Goal: Book appointment/travel/reservation

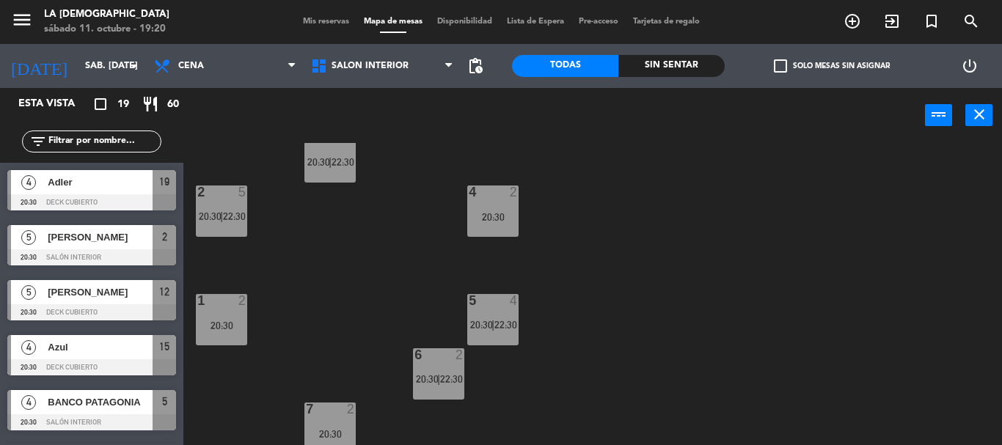
scroll to position [46, 0]
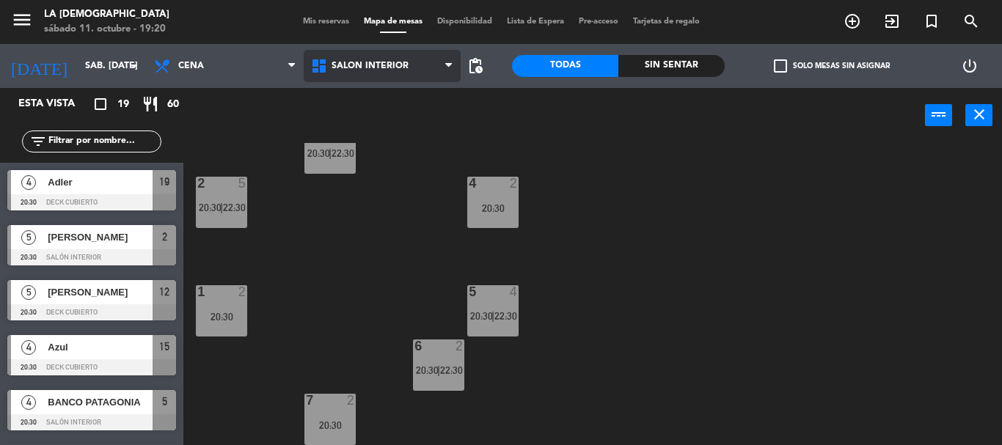
click at [387, 52] on span "Salón Interior" at bounding box center [382, 66] width 157 height 32
click at [365, 125] on ng-component "menu [PERSON_NAME] Marisquería sábado 11. octubre - 19:20 Mis reservas Mapa de …" at bounding box center [501, 222] width 1002 height 445
click at [341, 55] on span "Salón Interior" at bounding box center [382, 66] width 157 height 32
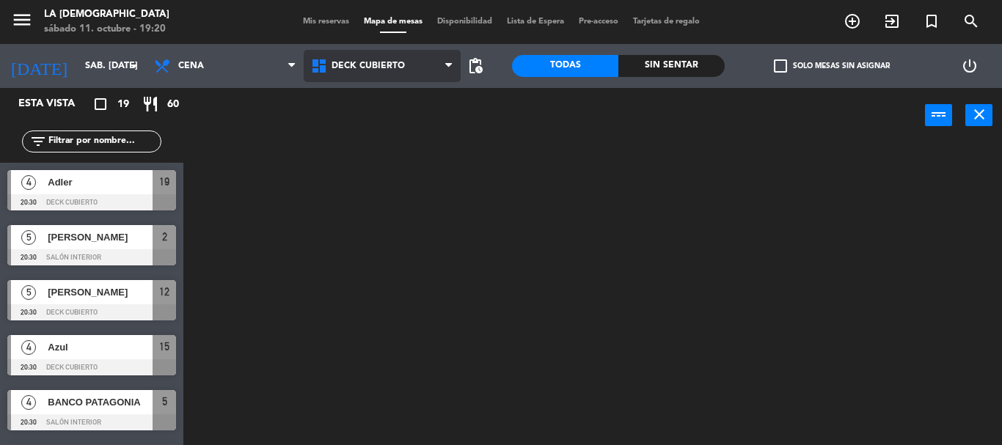
click at [354, 101] on ng-component "menu [PERSON_NAME] Marisquería sábado 11. octubre - 19:20 Mis reservas Mapa de …" at bounding box center [501, 222] width 1002 height 445
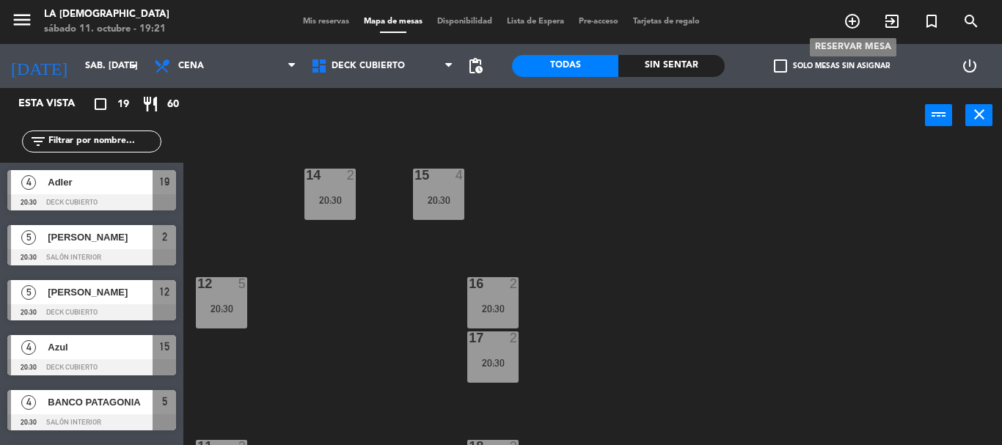
click at [856, 21] on icon "add_circle_outline" at bounding box center [853, 21] width 18 height 18
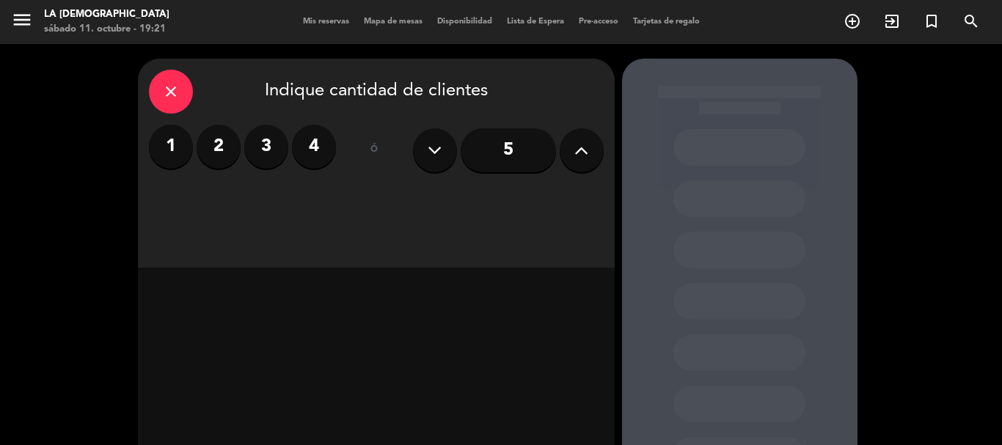
click at [208, 136] on label "2" at bounding box center [219, 147] width 44 height 44
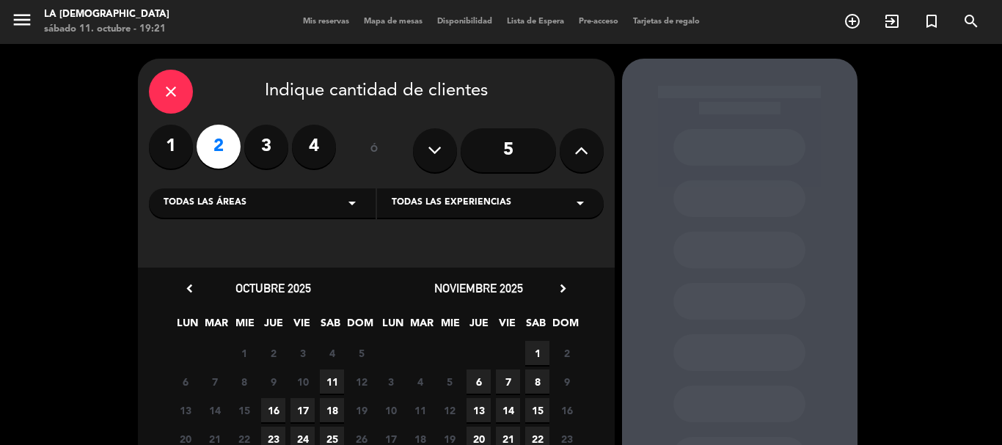
click at [327, 380] on span "11" at bounding box center [332, 382] width 24 height 24
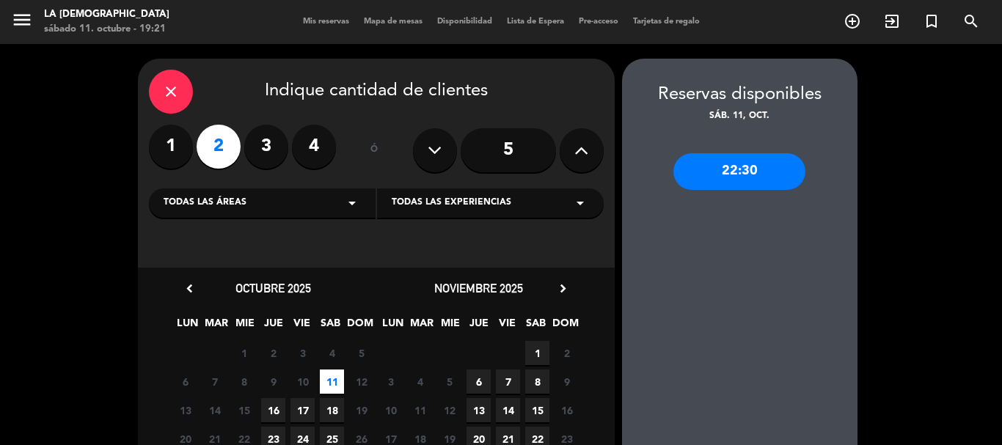
click at [339, 205] on div "Todas las áreas arrow_drop_down" at bounding box center [262, 203] width 227 height 29
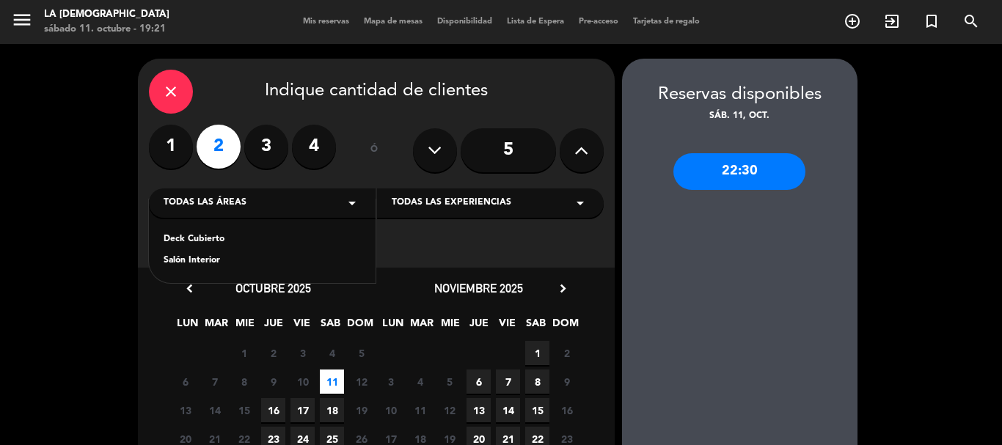
click at [193, 239] on div "Deck Cubierto" at bounding box center [262, 240] width 197 height 15
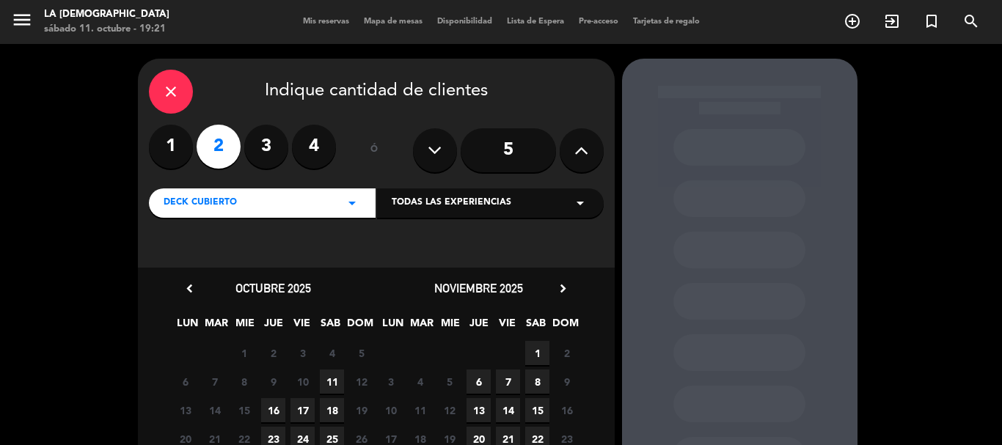
click at [334, 385] on span "11" at bounding box center [332, 382] width 24 height 24
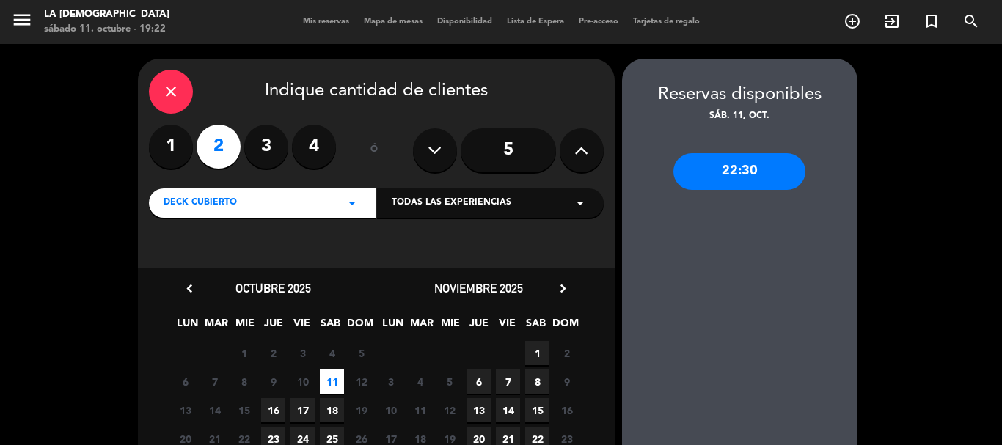
click at [912, 172] on div "close Indique cantidad de clientes 1 2 3 4 ó 5 Deck Cubierto arrow_drop_down To…" at bounding box center [501, 307] width 1002 height 527
click at [170, 98] on icon "close" at bounding box center [171, 92] width 18 height 18
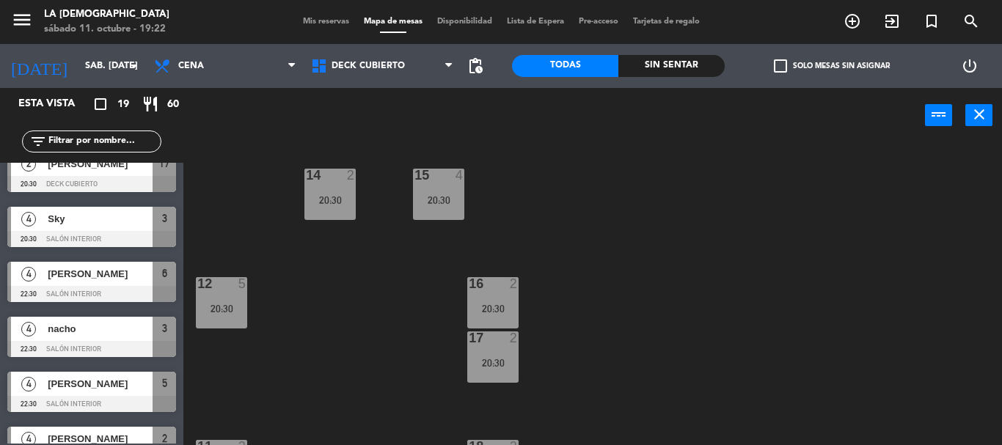
scroll to position [764, 0]
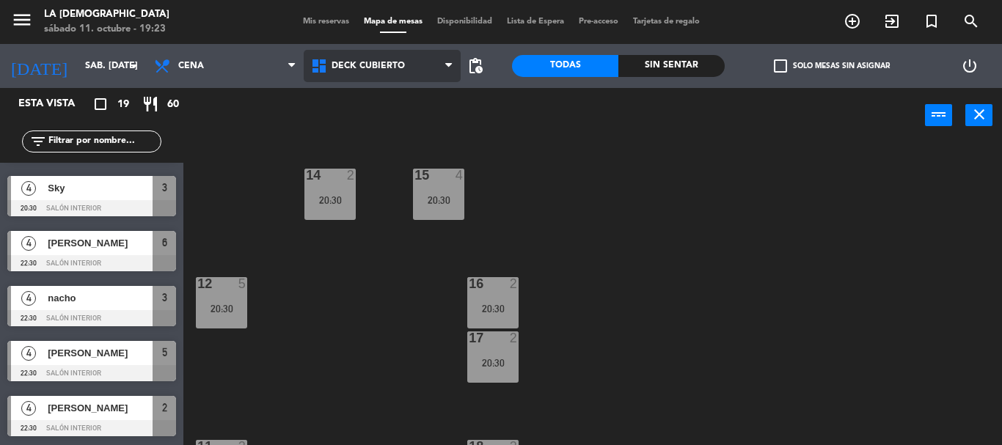
click at [383, 67] on span "Deck Cubierto" at bounding box center [368, 66] width 73 height 10
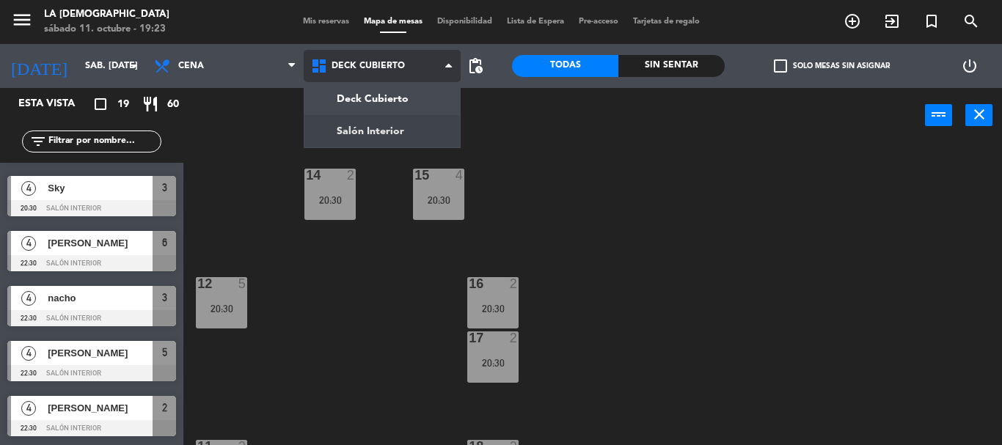
click at [385, 131] on ng-component "menu [PERSON_NAME] Marisquería sábado 11. octubre - 19:23 Mis reservas Mapa de …" at bounding box center [501, 222] width 1002 height 445
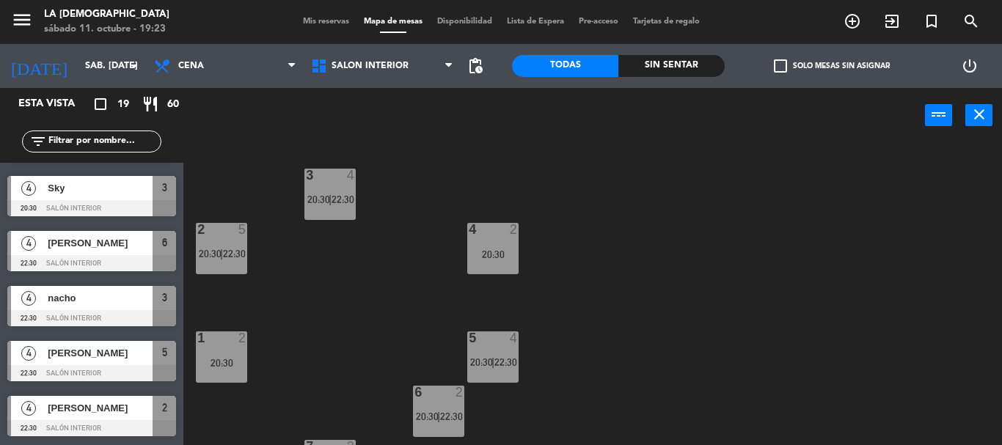
scroll to position [46, 0]
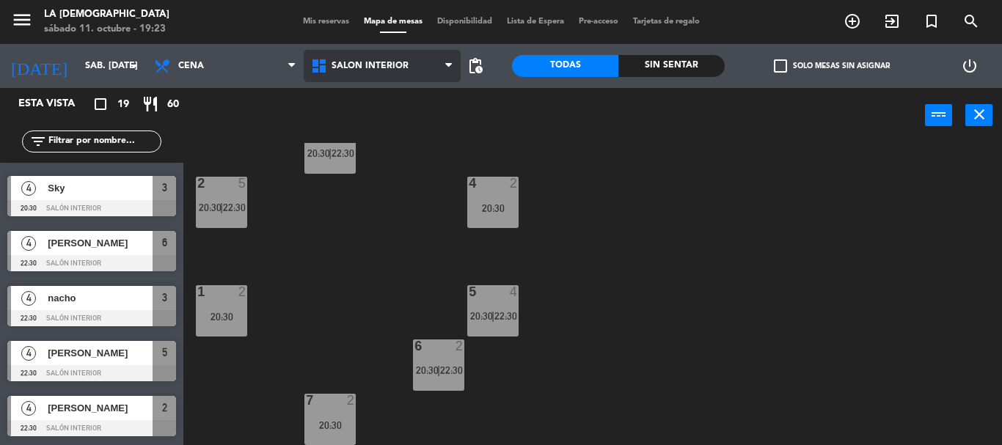
click at [345, 56] on span "Salón Interior" at bounding box center [382, 66] width 157 height 32
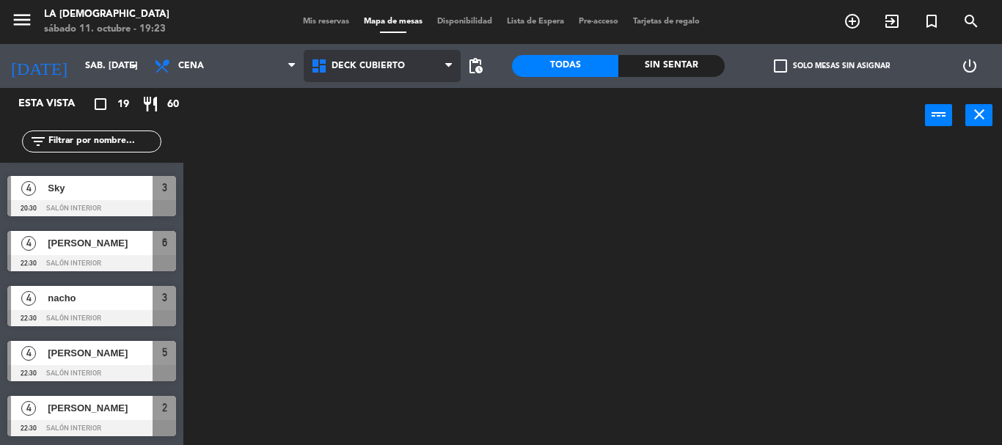
click at [381, 103] on ng-component "menu [PERSON_NAME] Marisquería sábado 11. octubre - 19:23 Mis reservas Mapa de …" at bounding box center [501, 222] width 1002 height 445
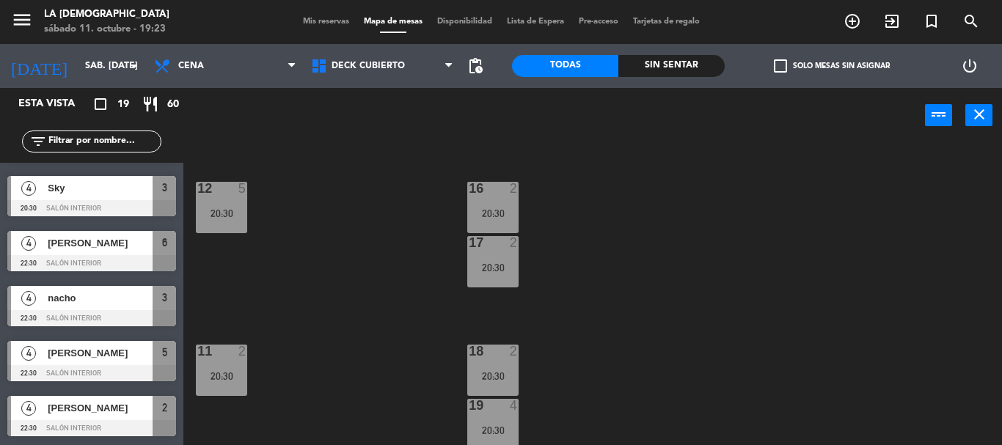
scroll to position [100, 0]
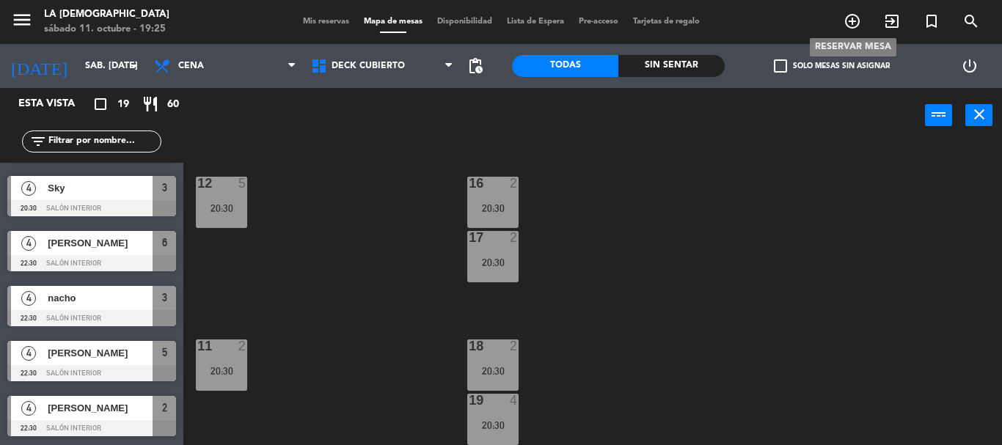
click at [846, 23] on icon "add_circle_outline" at bounding box center [853, 21] width 18 height 18
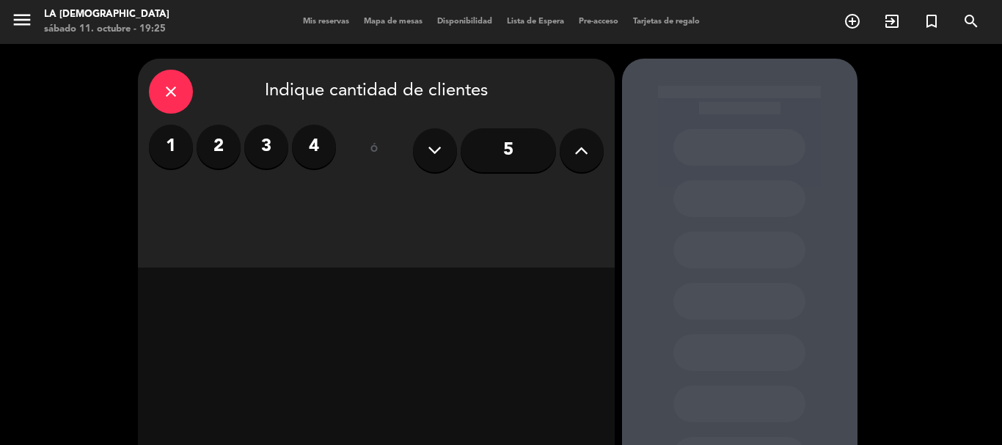
click at [226, 146] on label "2" at bounding box center [219, 147] width 44 height 44
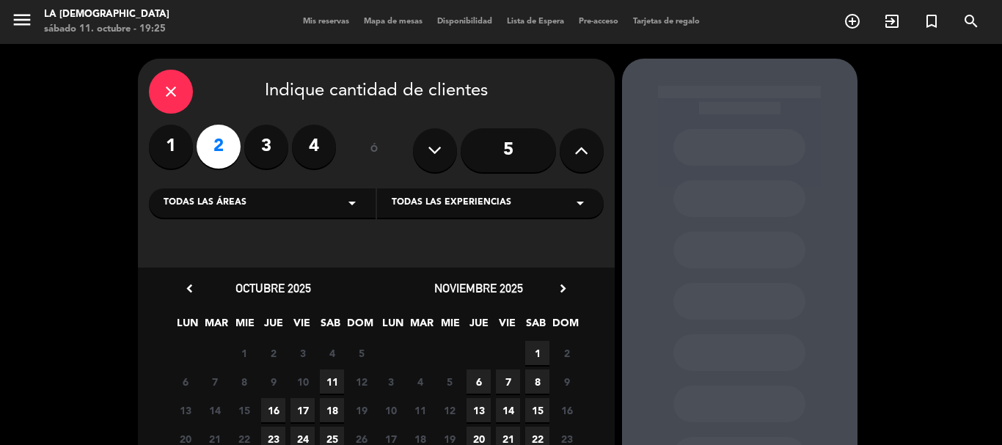
click at [337, 381] on span "11" at bounding box center [332, 382] width 24 height 24
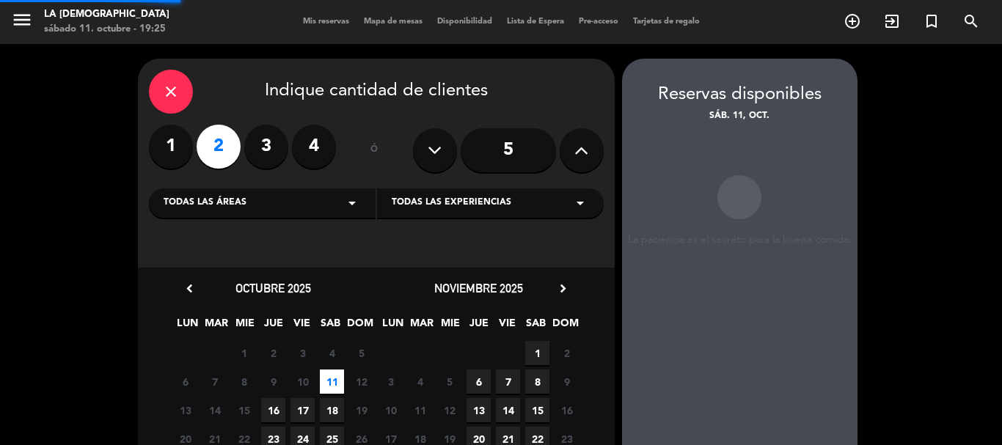
scroll to position [59, 0]
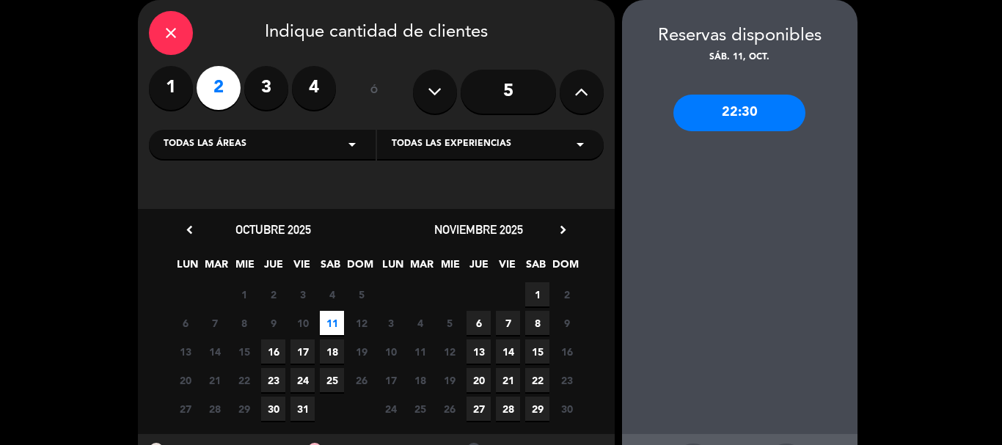
click at [706, 117] on div "22:30" at bounding box center [739, 113] width 132 height 37
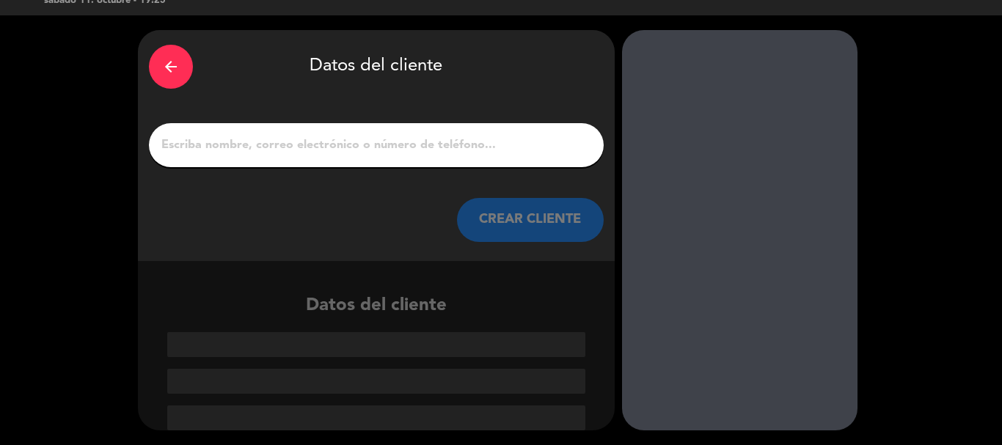
scroll to position [29, 0]
click at [390, 136] on input "1" at bounding box center [376, 145] width 433 height 21
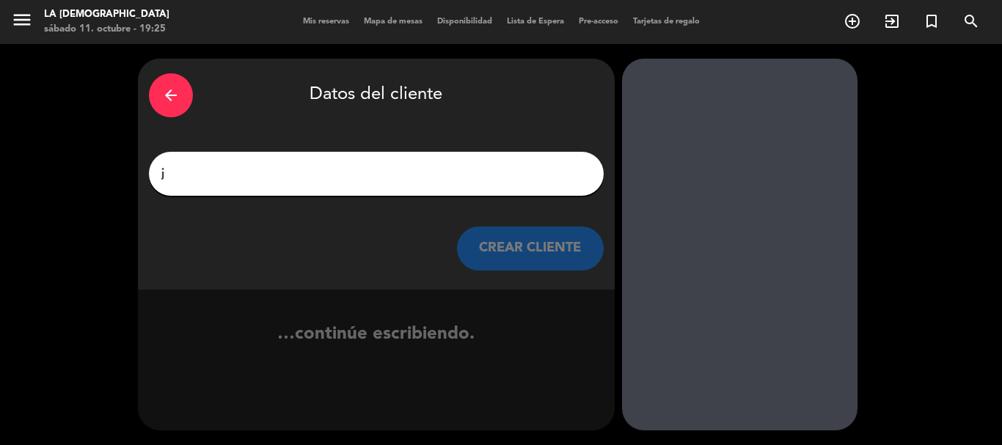
scroll to position [0, 0]
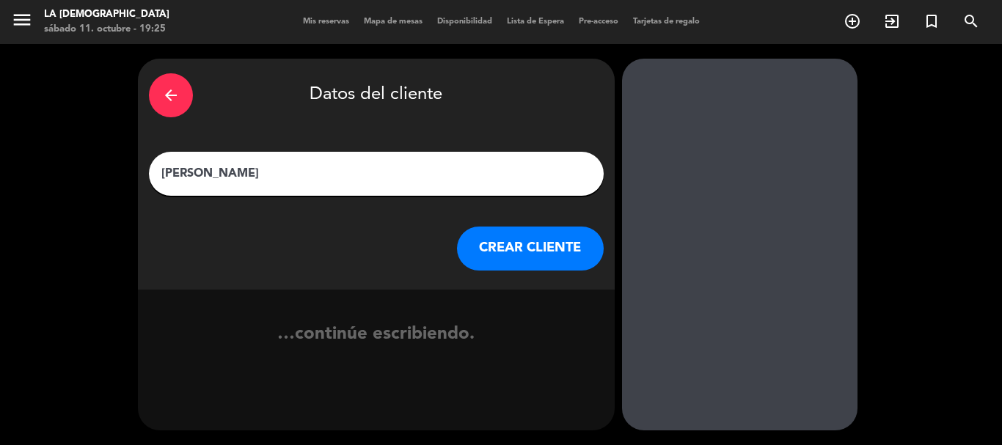
type input "[PERSON_NAME]"
click at [546, 250] on button "CREAR CLIENTE" at bounding box center [530, 249] width 147 height 44
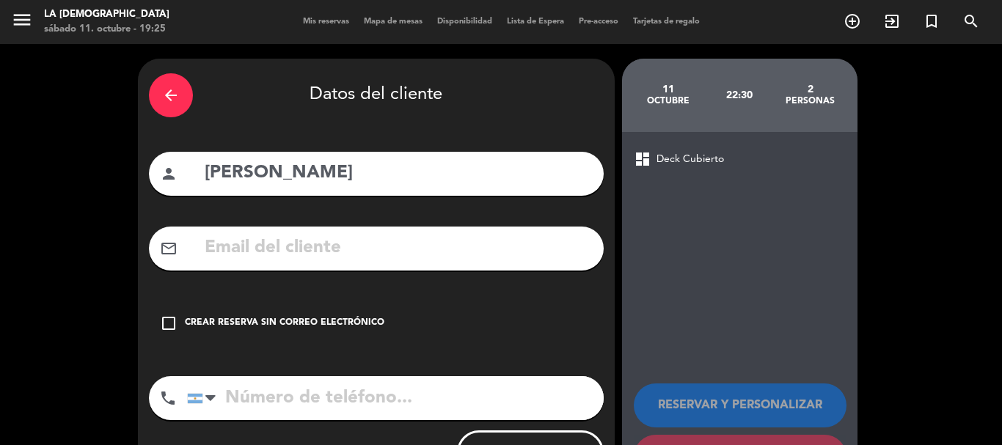
click at [654, 158] on div "dashboard Deck Cubierto" at bounding box center [740, 159] width 212 height 18
click at [667, 162] on span "Deck Cubierto" at bounding box center [689, 159] width 67 height 17
click at [636, 161] on span "dashboard" at bounding box center [643, 159] width 18 height 18
click at [274, 403] on input "tel" at bounding box center [395, 398] width 417 height 44
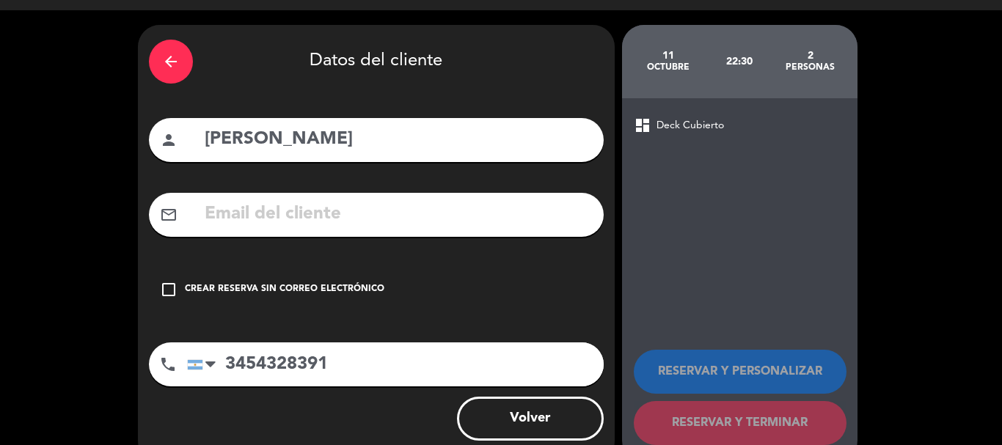
scroll to position [66, 0]
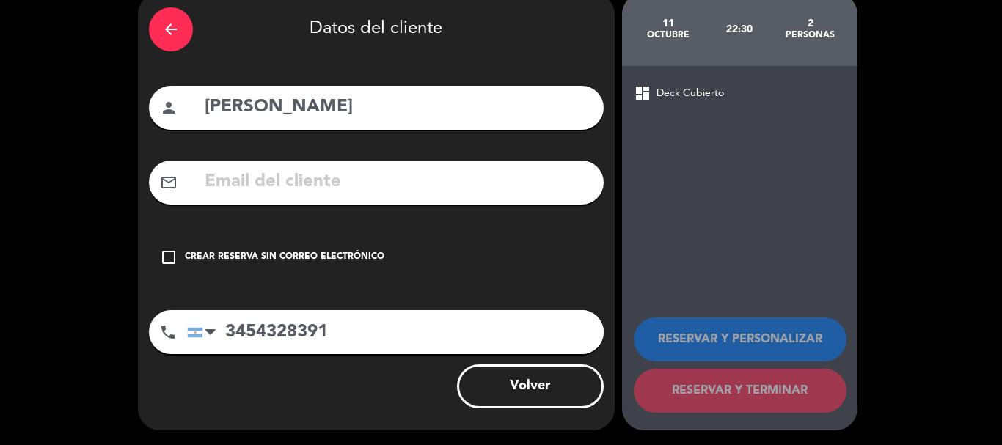
type input "3454328391"
click at [174, 253] on icon "check_box_outline_blank" at bounding box center [169, 258] width 18 height 18
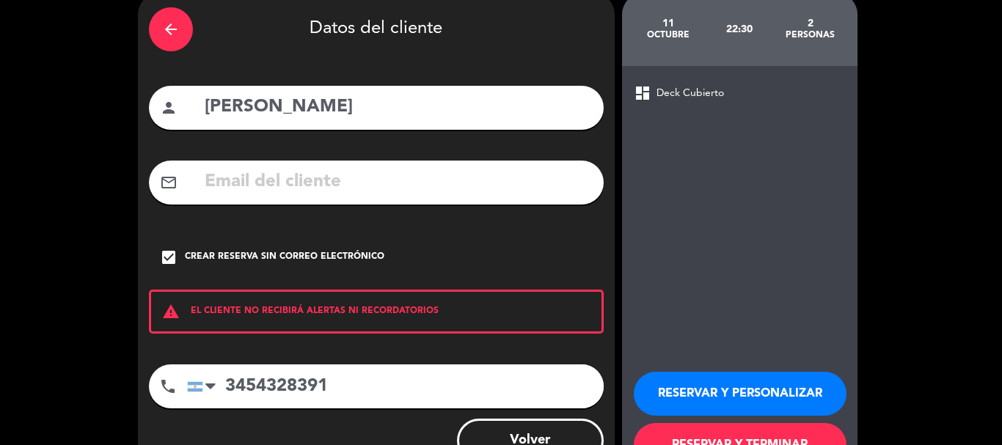
scroll to position [120, 0]
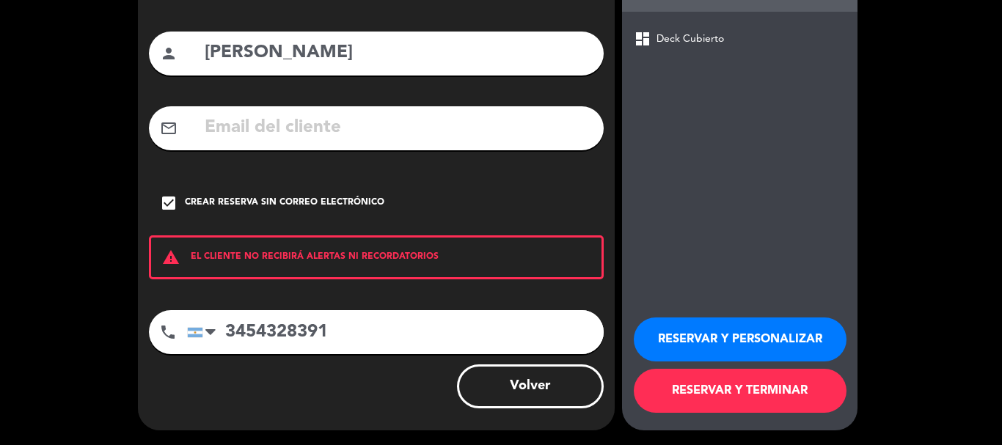
click at [740, 395] on button "RESERVAR Y TERMINAR" at bounding box center [740, 391] width 213 height 44
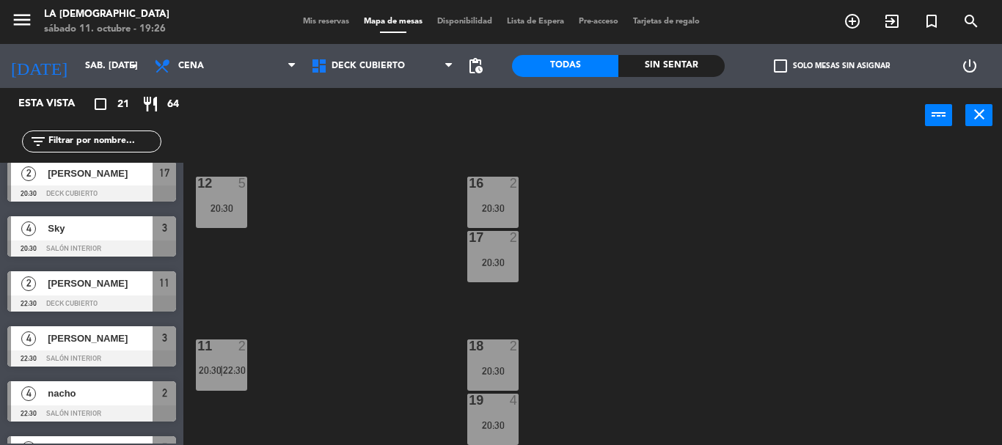
scroll to position [728, 0]
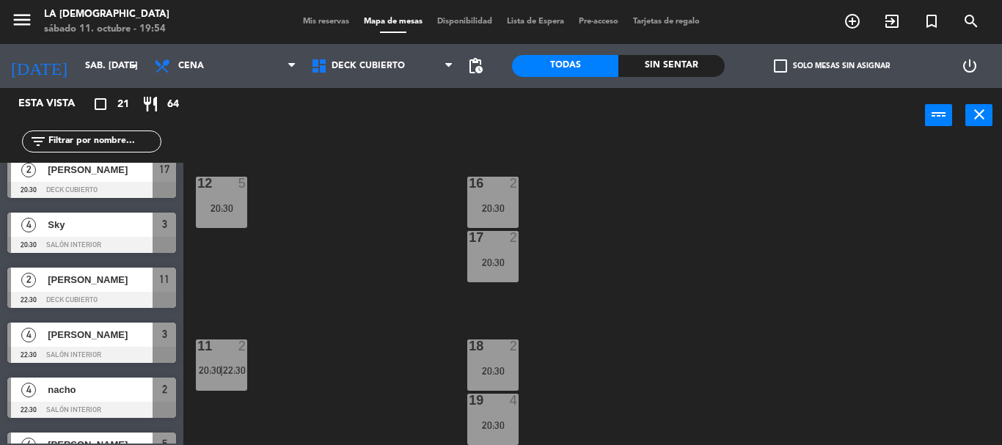
click at [302, 27] on div "Mis reservas Mapa de mesas Disponibilidad Lista de Espera Pre-acceso Tarjetas d…" at bounding box center [501, 21] width 411 height 13
click at [305, 20] on span "Mis reservas" at bounding box center [326, 22] width 61 height 8
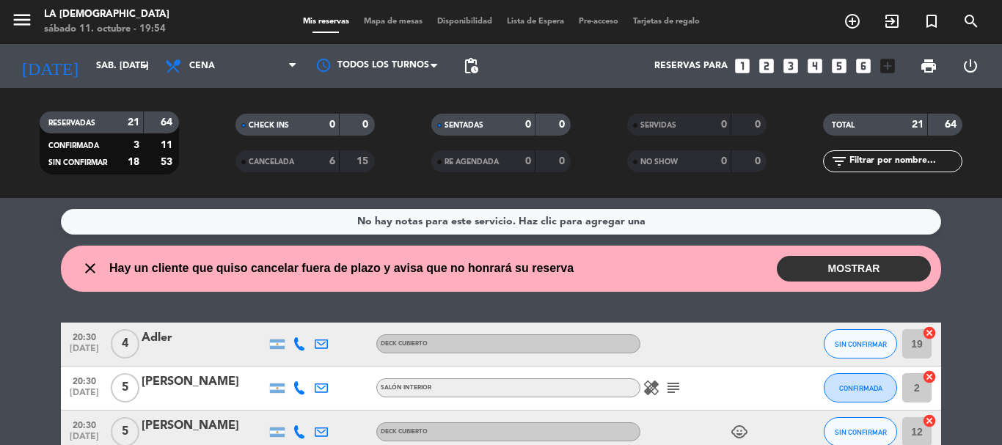
click at [801, 265] on button "MOSTRAR" at bounding box center [854, 269] width 154 height 26
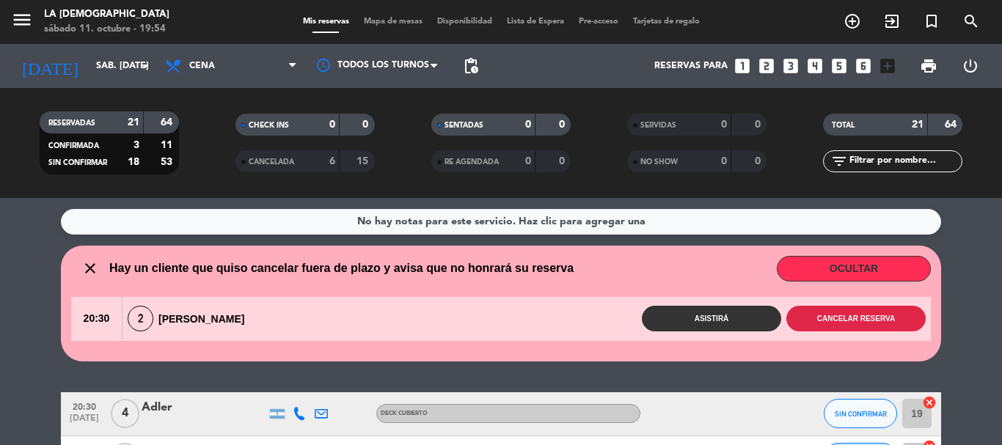
click at [832, 314] on button "Cancelar reserva" at bounding box center [855, 319] width 139 height 26
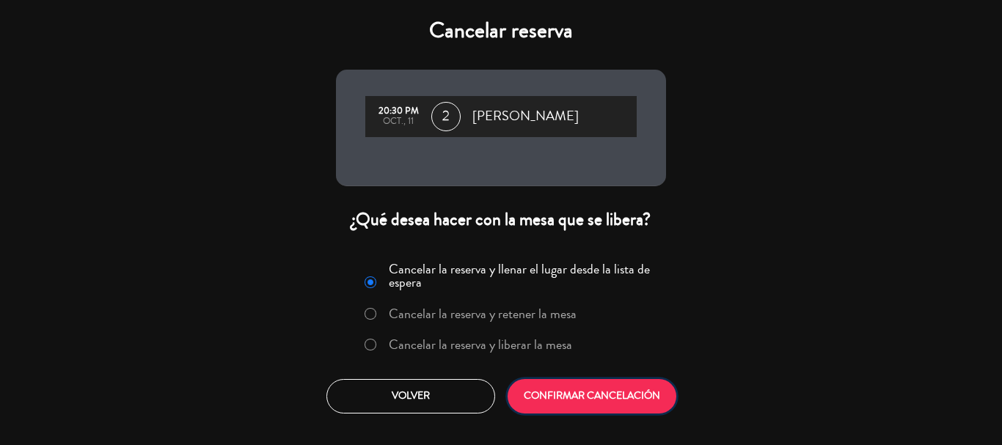
click at [625, 400] on button "CONFIRMAR CANCELACIÓN" at bounding box center [592, 396] width 169 height 34
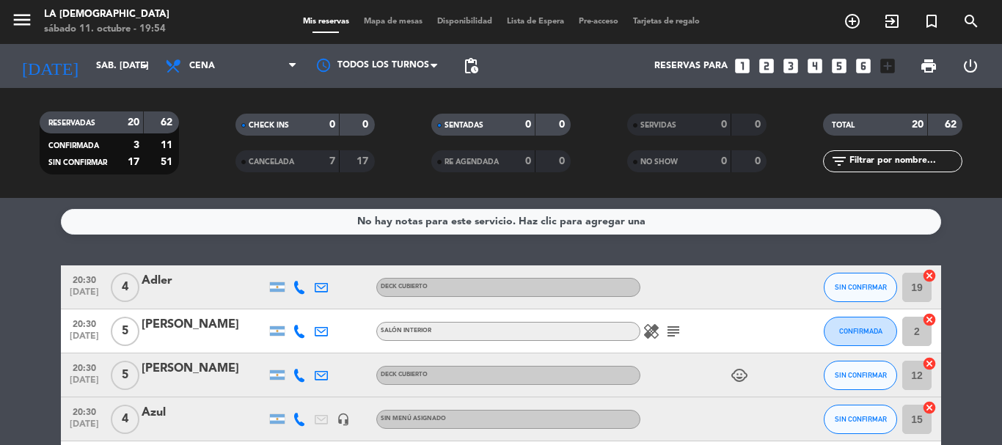
click at [667, 332] on icon "subject" at bounding box center [674, 332] width 18 height 18
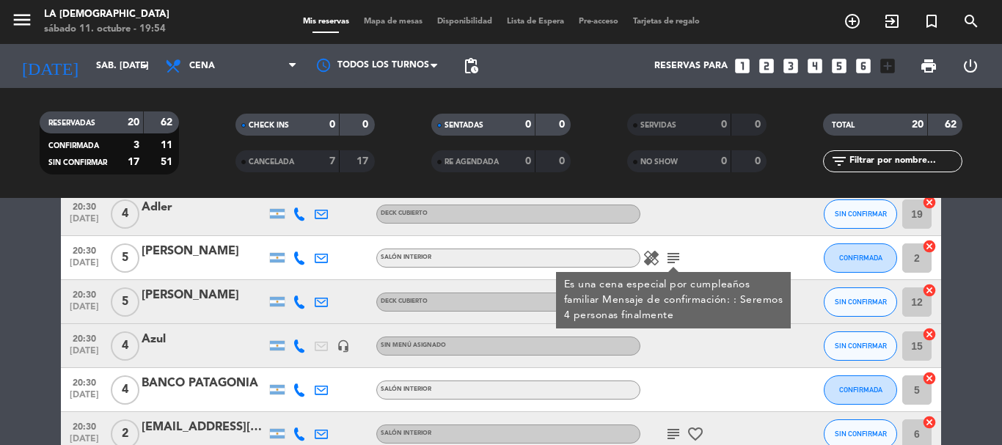
scroll to position [147, 0]
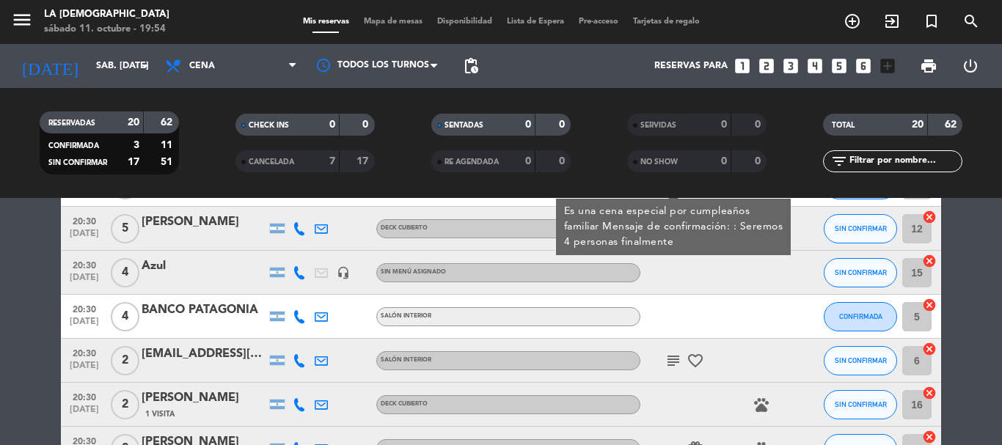
click at [663, 360] on span "subject" at bounding box center [673, 361] width 22 height 18
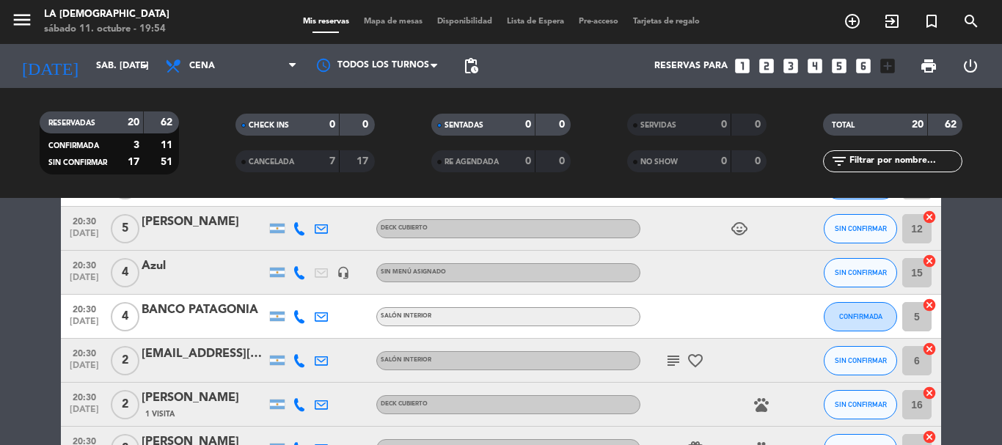
click at [667, 361] on icon "subject" at bounding box center [674, 361] width 18 height 18
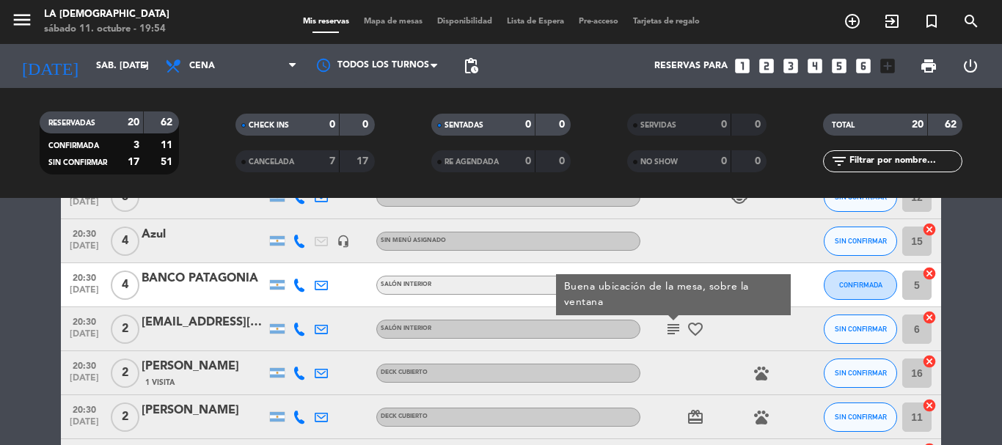
scroll to position [293, 0]
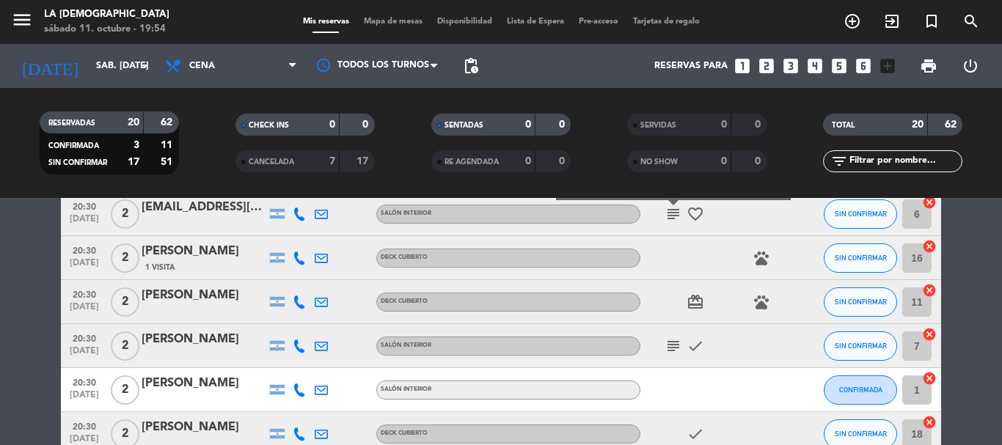
click at [674, 341] on icon "subject" at bounding box center [674, 346] width 18 height 18
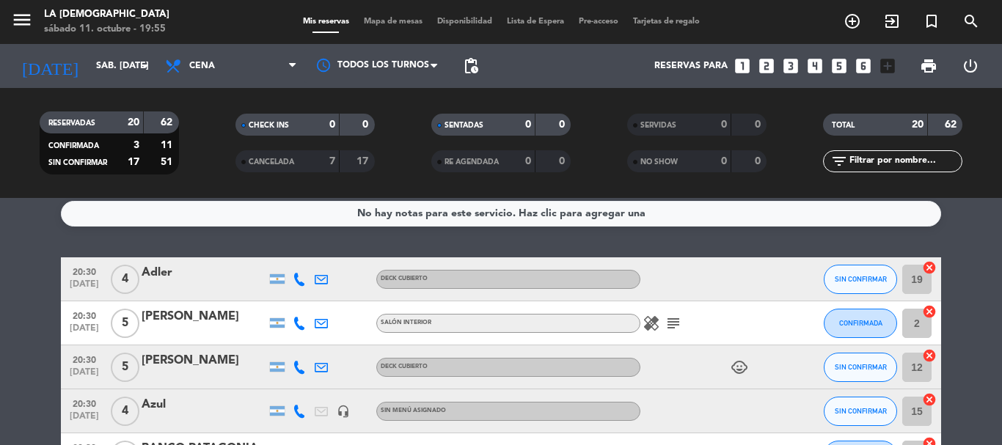
scroll to position [0, 0]
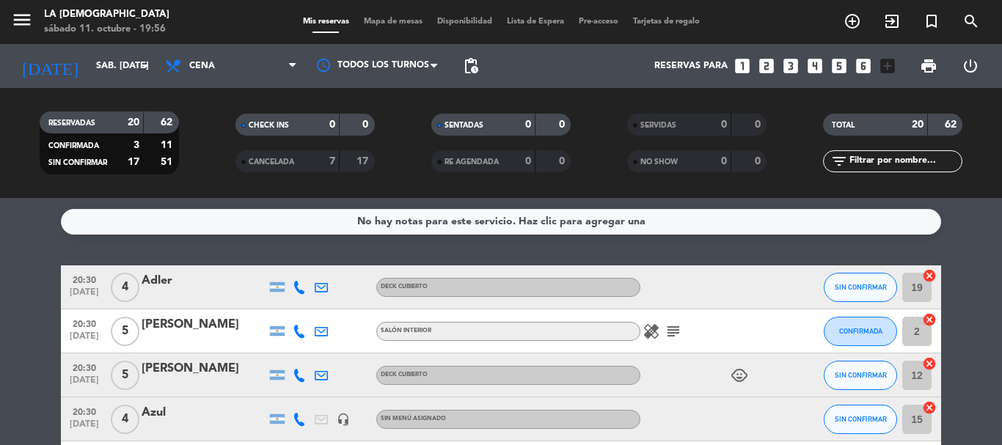
drag, startPoint x: 362, startPoint y: 266, endPoint x: 352, endPoint y: 282, distance: 19.1
drag, startPoint x: 352, startPoint y: 282, endPoint x: 9, endPoint y: 298, distance: 343.7
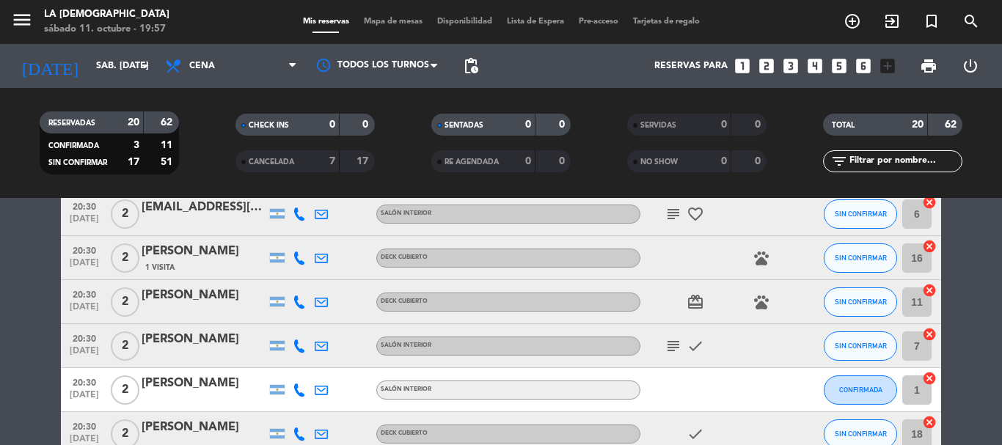
scroll to position [220, 0]
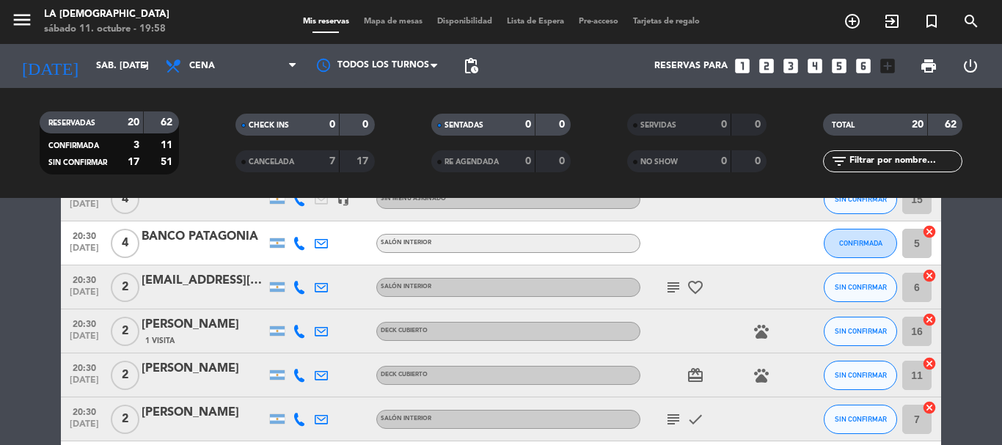
click at [674, 293] on icon "subject" at bounding box center [674, 288] width 18 height 18
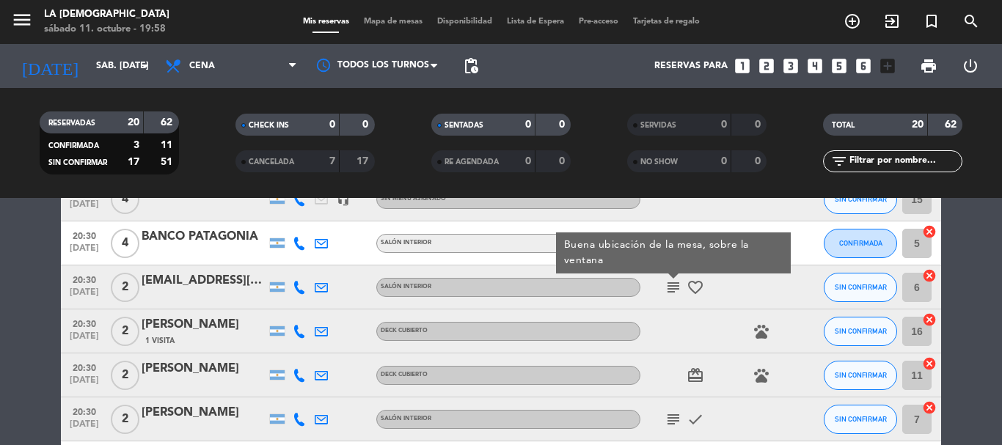
click at [673, 417] on icon "subject" at bounding box center [674, 420] width 18 height 18
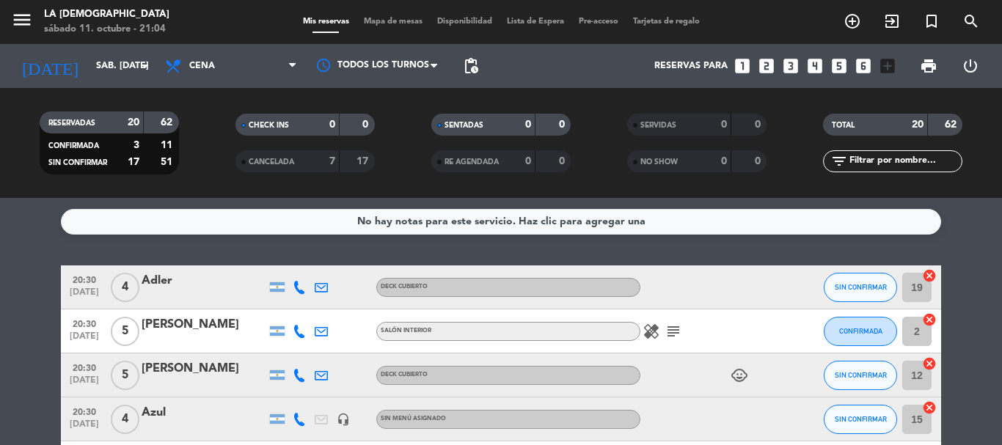
scroll to position [73, 0]
